Goal: Task Accomplishment & Management: Complete application form

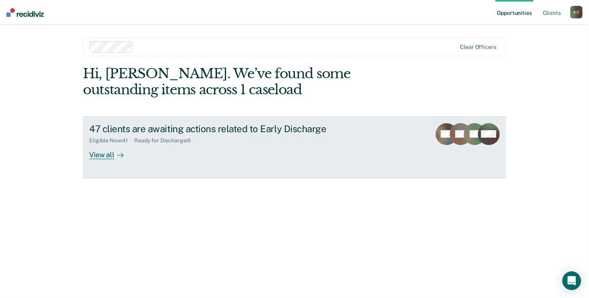
click at [105, 157] on div "View all" at bounding box center [111, 151] width 44 height 15
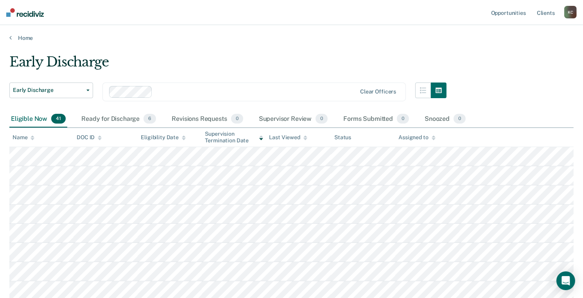
click at [31, 136] on icon at bounding box center [33, 137] width 4 height 5
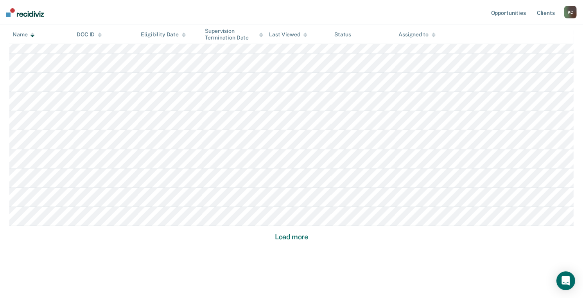
scroll to position [508, 0]
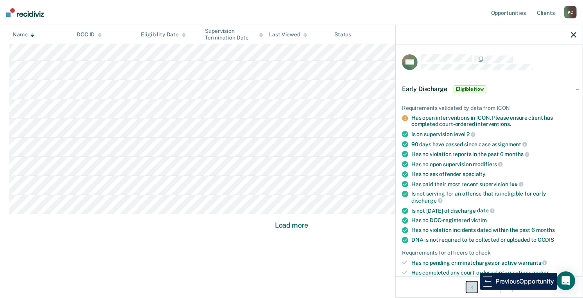
click at [474, 290] on button "Previous Opportunity" at bounding box center [472, 287] width 13 height 13
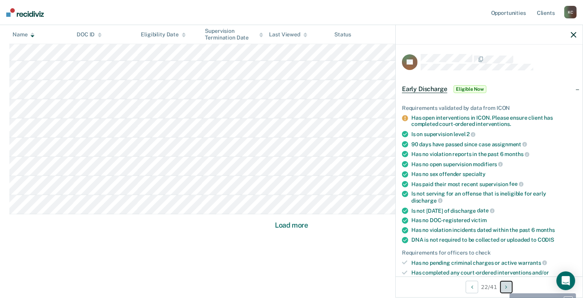
click at [504, 288] on button "Next Opportunity" at bounding box center [506, 287] width 13 height 13
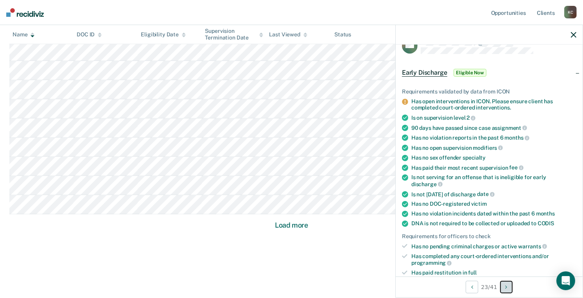
scroll to position [0, 0]
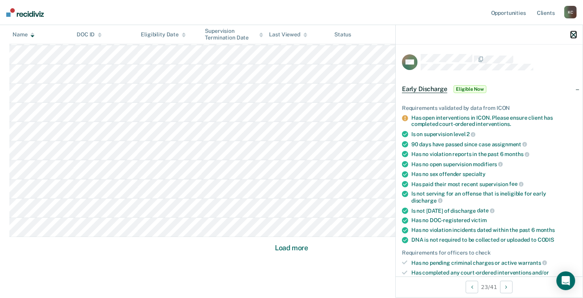
click at [576, 36] on icon "button" at bounding box center [573, 34] width 5 height 5
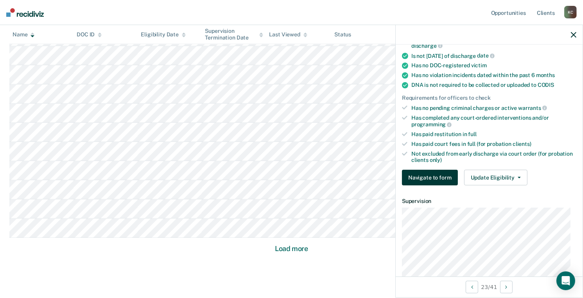
scroll to position [155, 0]
click at [434, 171] on button "Navigate to form" at bounding box center [430, 177] width 56 height 16
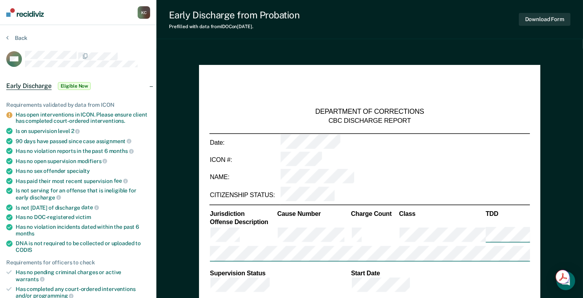
type textarea "x"
click at [14, 37] on button "Back" at bounding box center [16, 37] width 21 height 7
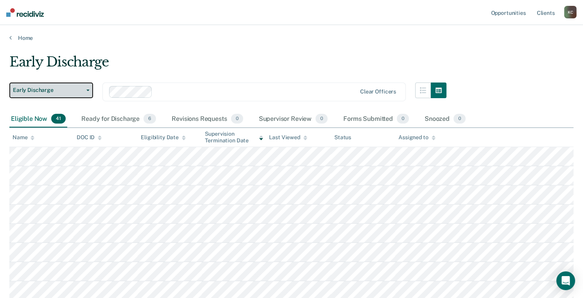
click at [87, 90] on icon "button" at bounding box center [87, 91] width 3 height 2
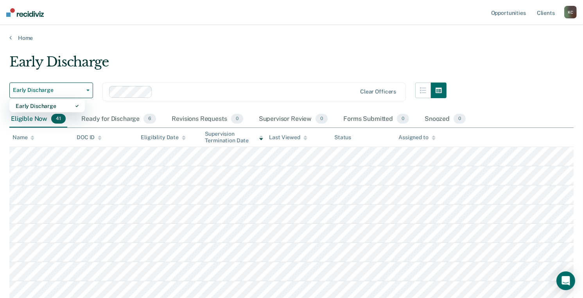
click at [97, 102] on div "Early Discharge Early Discharge Clear officers" at bounding box center [227, 97] width 437 height 28
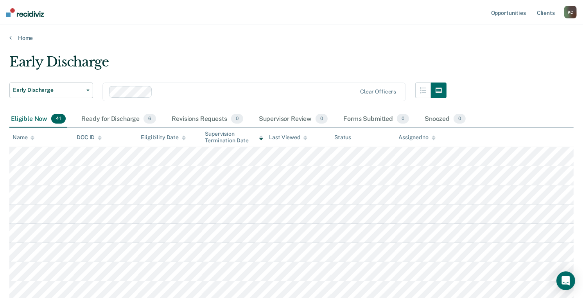
click at [30, 137] on div "Name" at bounding box center [24, 137] width 22 height 7
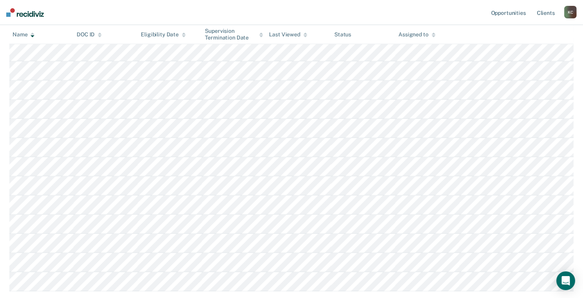
scroll to position [430, 0]
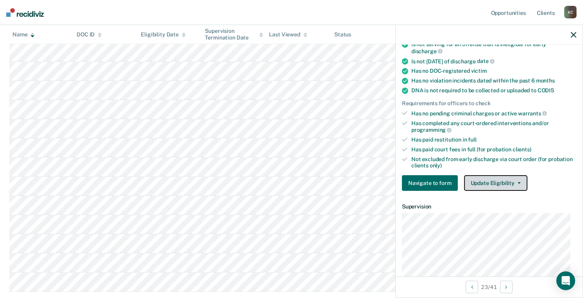
click at [499, 178] on button "Update Eligibility" at bounding box center [495, 183] width 63 height 16
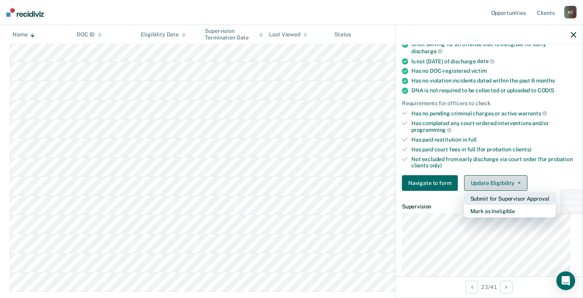
scroll to position [150, 0]
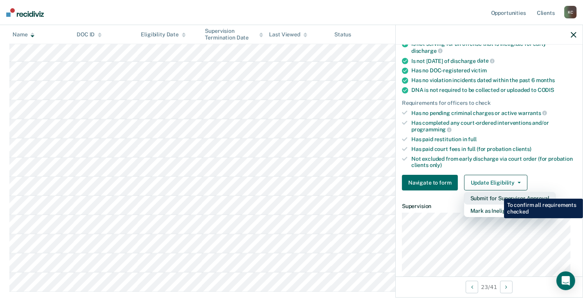
click at [499, 193] on button "Submit for Supervisor Approval" at bounding box center [510, 198] width 92 height 13
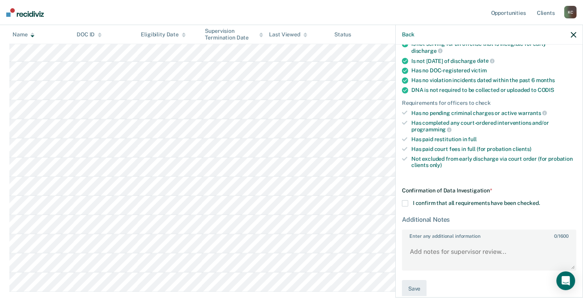
click at [404, 200] on span at bounding box center [405, 203] width 6 height 6
click at [540, 200] on input "I confirm that all requirements have been checked." at bounding box center [540, 200] width 0 height 0
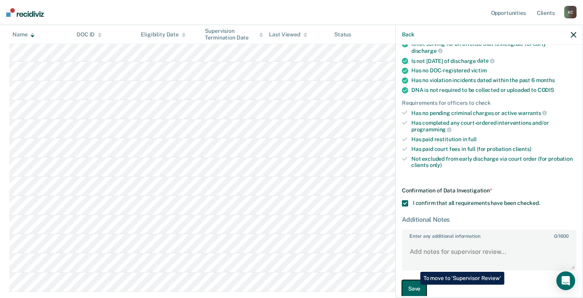
click at [415, 285] on button "Save" at bounding box center [414, 289] width 25 height 18
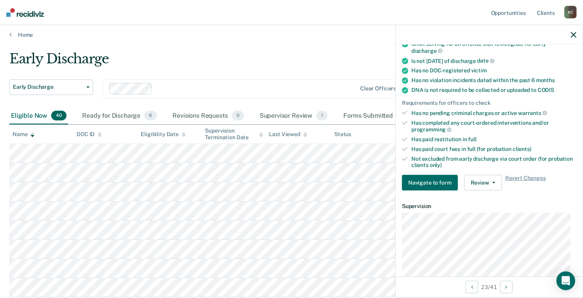
scroll to position [0, 0]
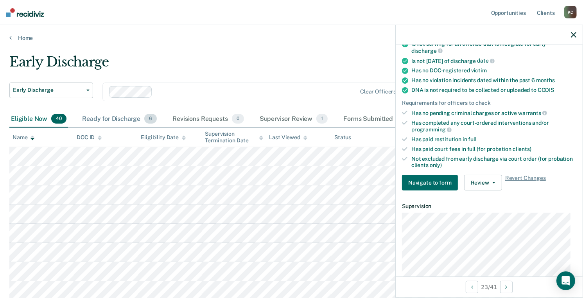
click at [99, 116] on div "Ready for Discharge 6" at bounding box center [120, 119] width 78 height 17
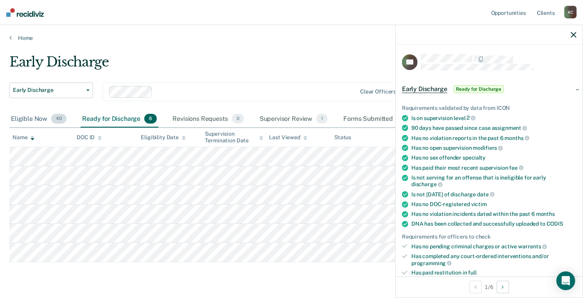
click at [32, 116] on div "Eligible Now 40" at bounding box center [38, 119] width 59 height 17
